Goal: Navigation & Orientation: Find specific page/section

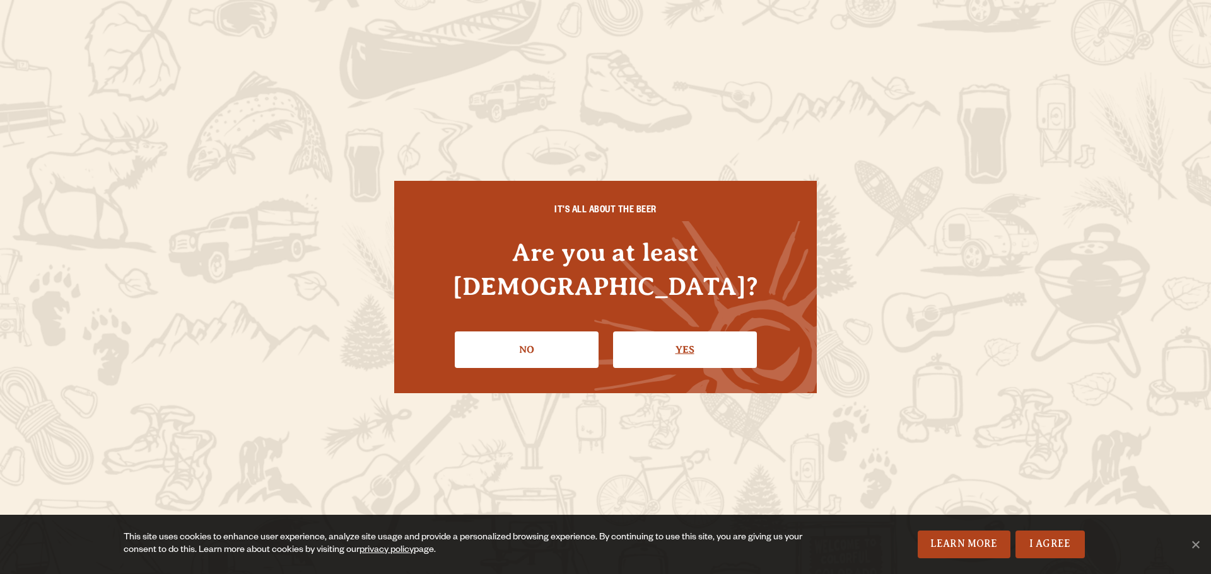
click at [693, 332] on link "Yes" at bounding box center [685, 350] width 144 height 37
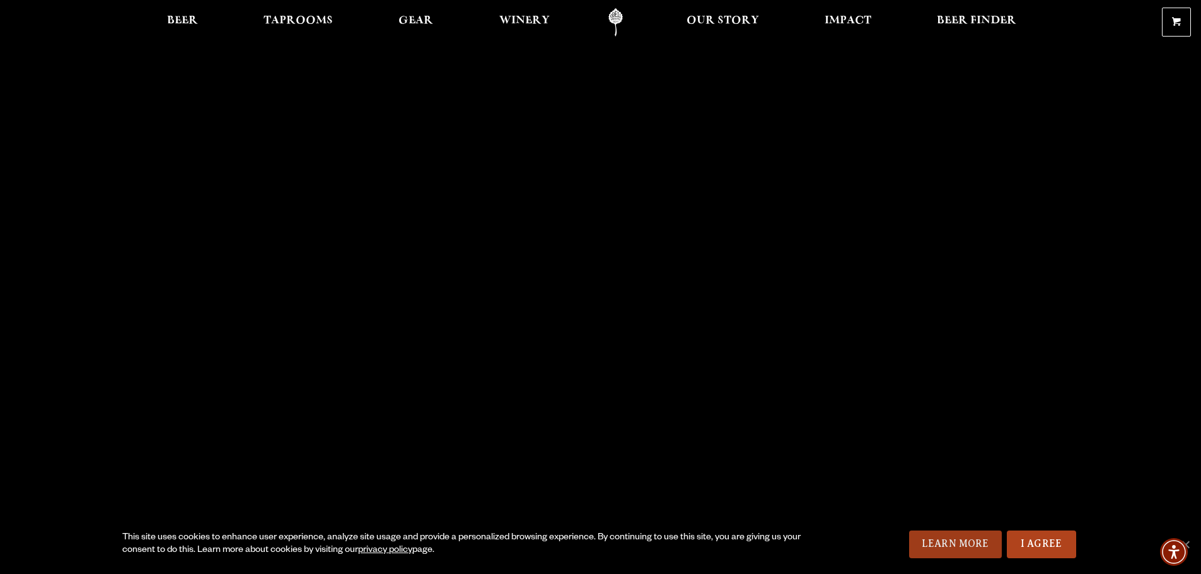
click at [973, 544] on link "Learn More" at bounding box center [955, 545] width 93 height 28
click at [721, 13] on link "Our Story" at bounding box center [723, 22] width 89 height 28
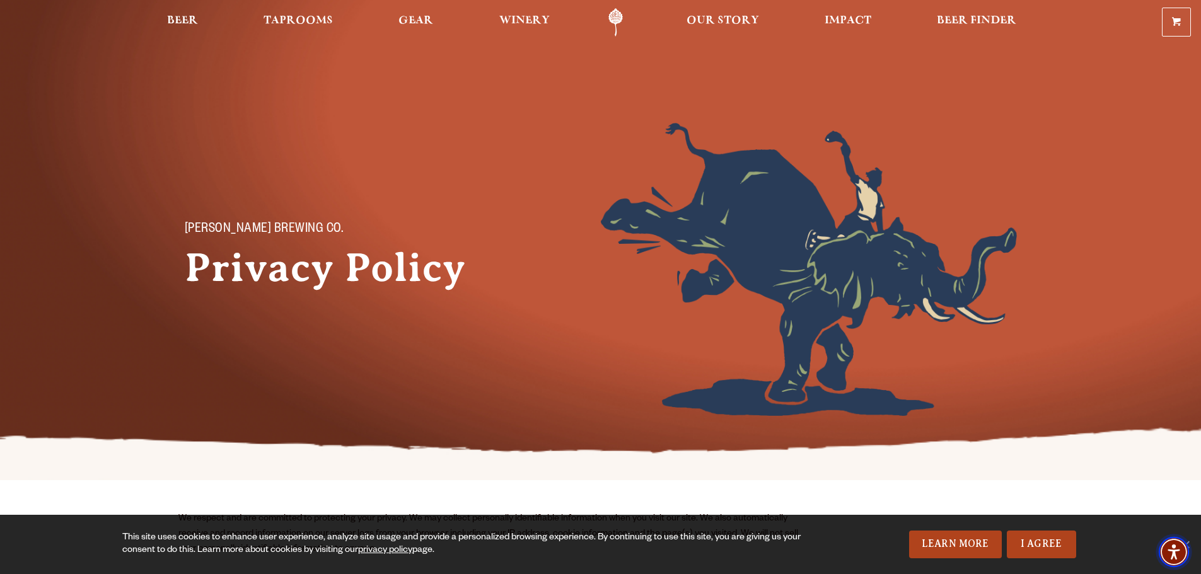
click at [1170, 555] on img "Accessibility Menu" at bounding box center [1174, 552] width 30 height 30
click at [292, 16] on span "Taprooms" at bounding box center [298, 21] width 69 height 10
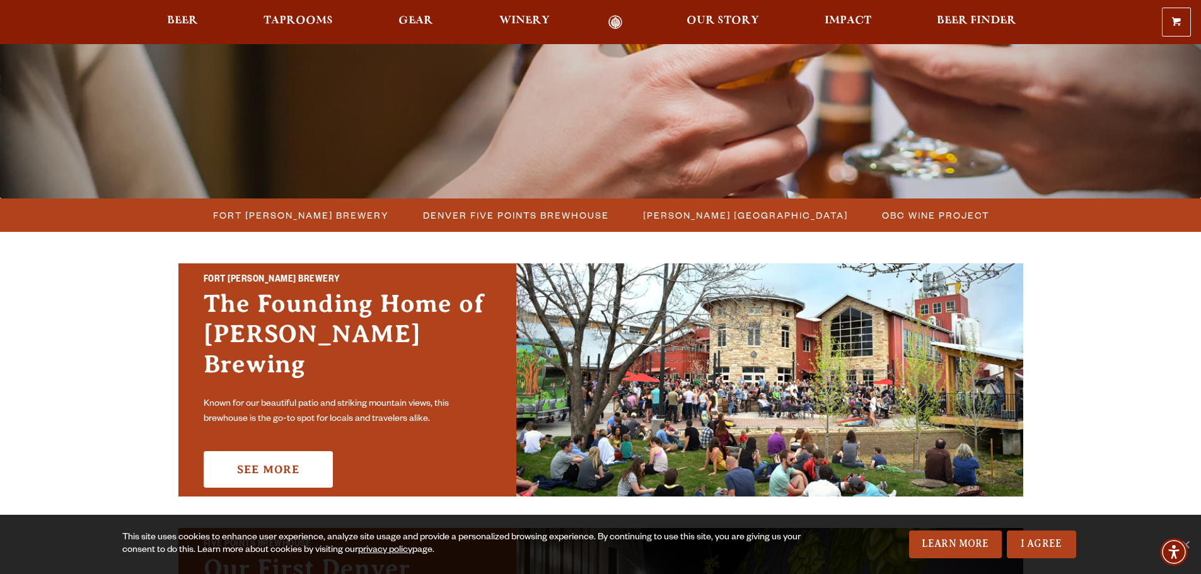
scroll to position [189, 0]
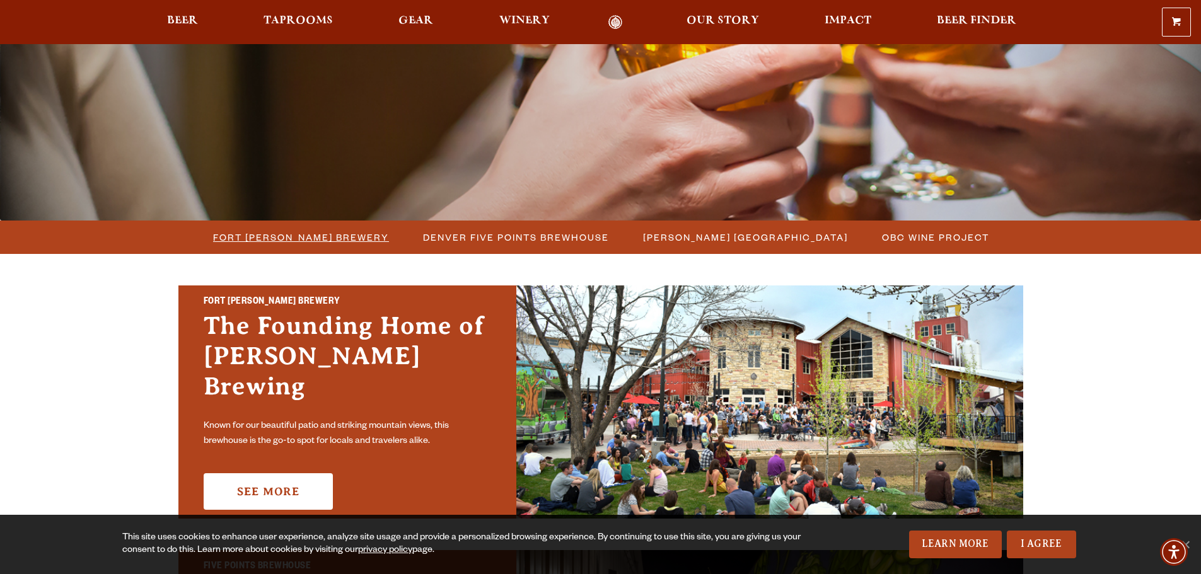
click at [293, 245] on span "Fort [PERSON_NAME] Brewery" at bounding box center [301, 237] width 176 height 18
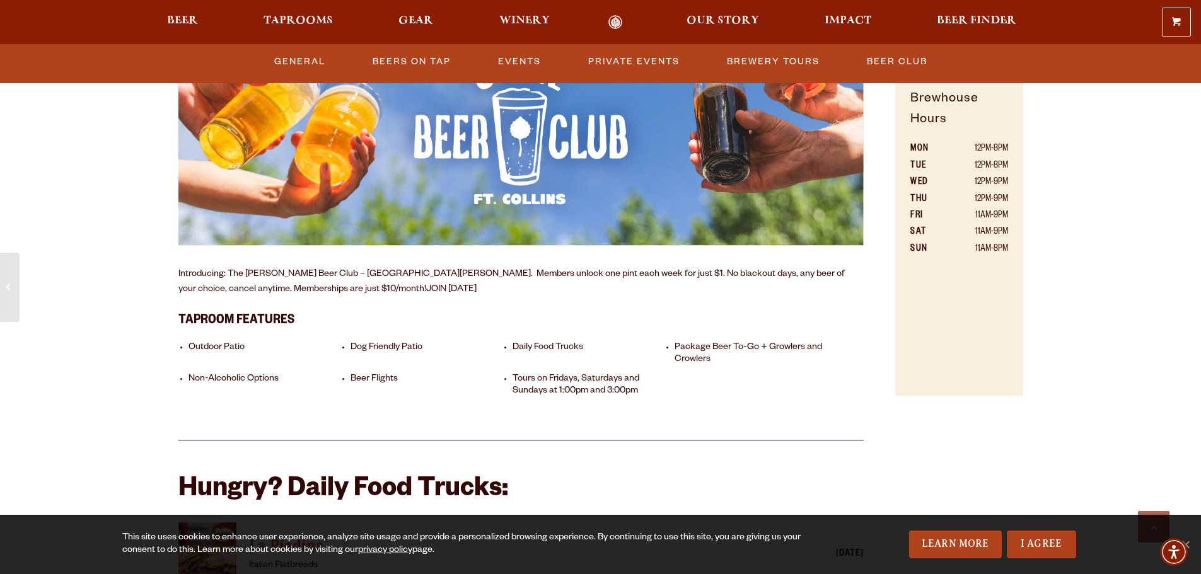
scroll to position [504, 0]
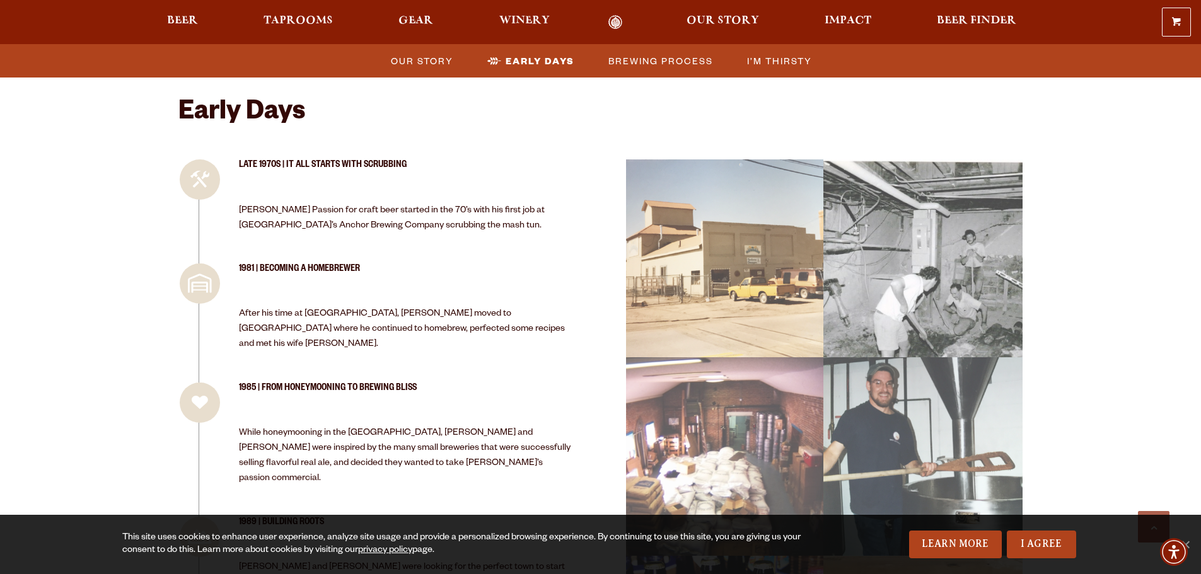
scroll to position [1135, 0]
